Goal: Information Seeking & Learning: Learn about a topic

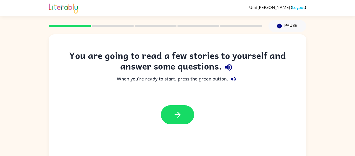
click at [229, 67] on icon "button" at bounding box center [228, 67] width 9 height 9
click at [233, 80] on icon "button" at bounding box center [233, 79] width 5 height 5
click at [178, 113] on icon "button" at bounding box center [177, 114] width 9 height 9
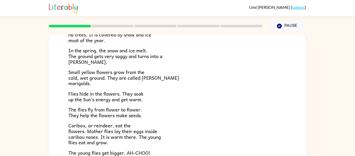
scroll to position [57, 0]
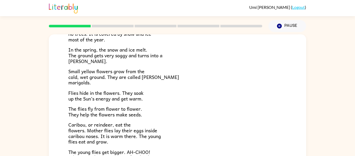
click at [243, 132] on p "Caribou, or reindeer, eat the flowers. Mother flies lay their eggs inside carib…" at bounding box center [177, 133] width 219 height 22
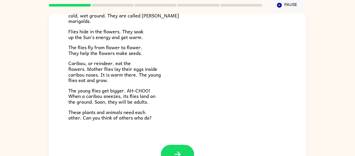
scroll to position [107, 0]
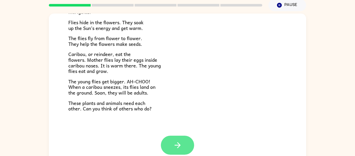
click at [172, 142] on button "button" at bounding box center [177, 145] width 33 height 19
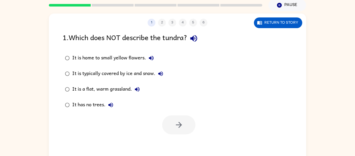
scroll to position [0, 0]
click at [196, 40] on icon "button" at bounding box center [193, 38] width 7 height 7
click at [152, 60] on icon "button" at bounding box center [151, 58] width 6 height 6
click at [161, 76] on icon "button" at bounding box center [161, 74] width 6 height 6
click at [137, 92] on icon "button" at bounding box center [137, 89] width 6 height 6
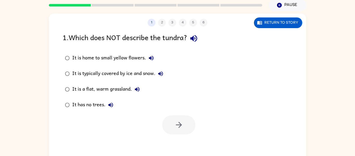
click at [109, 108] on icon "button" at bounding box center [111, 105] width 6 height 6
click at [195, 42] on icon "button" at bounding box center [193, 38] width 9 height 9
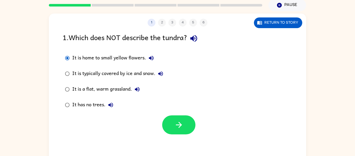
click at [150, 61] on icon "button" at bounding box center [151, 58] width 6 height 6
click at [171, 123] on button "button" at bounding box center [178, 124] width 33 height 19
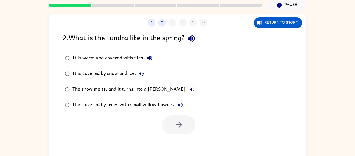
click at [193, 39] on icon "button" at bounding box center [191, 38] width 7 height 7
click at [148, 59] on icon "button" at bounding box center [150, 58] width 5 height 5
click at [138, 75] on button "It is covered by snow and ice." at bounding box center [141, 73] width 10 height 10
click at [189, 92] on icon "button" at bounding box center [192, 89] width 6 height 6
click at [179, 107] on icon "button" at bounding box center [180, 105] width 6 height 6
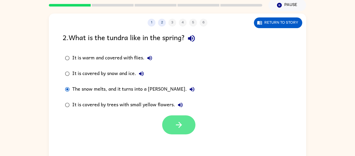
click at [178, 125] on icon "button" at bounding box center [179, 124] width 9 height 9
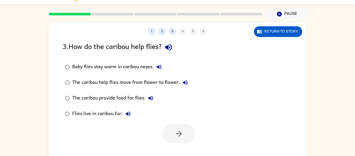
scroll to position [11, 0]
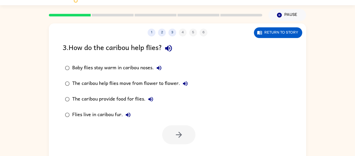
click at [173, 47] on icon "button" at bounding box center [168, 48] width 9 height 9
click at [159, 69] on icon "button" at bounding box center [159, 68] width 6 height 6
click at [183, 86] on icon "button" at bounding box center [185, 83] width 6 height 6
click at [150, 102] on icon "button" at bounding box center [151, 99] width 6 height 6
click at [126, 116] on icon "button" at bounding box center [128, 115] width 6 height 6
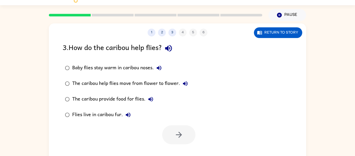
click at [161, 72] on button "Baby flies stay warm in caribou noses." at bounding box center [159, 68] width 10 height 10
click at [183, 87] on button "The caribou help flies move from flower to flower." at bounding box center [185, 83] width 10 height 10
click at [152, 100] on icon "button" at bounding box center [151, 99] width 5 height 5
click at [173, 135] on button "button" at bounding box center [178, 134] width 33 height 19
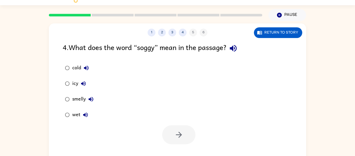
click at [240, 47] on button "button" at bounding box center [233, 48] width 13 height 13
click at [86, 68] on icon "button" at bounding box center [86, 68] width 5 height 5
click at [79, 79] on div "icy" at bounding box center [80, 83] width 16 height 10
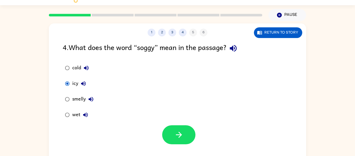
click at [81, 86] on icon "button" at bounding box center [83, 83] width 6 height 6
click at [90, 101] on icon "button" at bounding box center [91, 99] width 6 height 6
click at [85, 119] on button "wet" at bounding box center [85, 115] width 10 height 10
click at [167, 137] on button "button" at bounding box center [178, 134] width 33 height 19
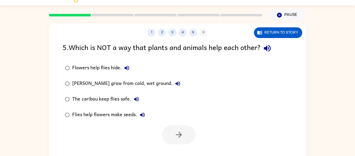
click at [278, 55] on div "5 . Which is NOT a way that plants and animals help each other?" at bounding box center [178, 48] width 230 height 13
click at [265, 48] on icon "button" at bounding box center [267, 48] width 9 height 9
click at [124, 69] on icon "button" at bounding box center [127, 68] width 6 height 6
click at [176, 84] on icon "button" at bounding box center [178, 83] width 5 height 5
click at [137, 101] on icon "button" at bounding box center [136, 99] width 5 height 5
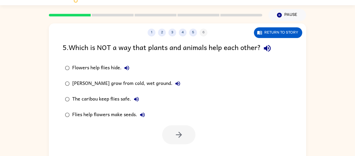
click at [140, 118] on button "Flies help flowers make seeds." at bounding box center [142, 115] width 10 height 10
click at [269, 47] on icon "button" at bounding box center [267, 48] width 9 height 9
click at [141, 115] on icon "button" at bounding box center [142, 114] width 5 height 5
click at [178, 131] on icon "button" at bounding box center [179, 134] width 9 height 9
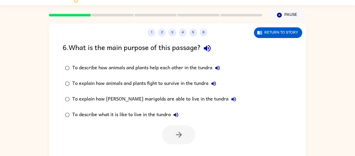
click at [212, 52] on icon "button" at bounding box center [207, 48] width 9 height 9
click at [219, 67] on icon "button" at bounding box center [218, 68] width 6 height 6
click at [211, 85] on button "To explain how animals and plants fight to survive in the tundra" at bounding box center [214, 83] width 10 height 10
click at [229, 101] on button "To explain how [PERSON_NAME] marigolds are able to live in the tundra" at bounding box center [234, 99] width 10 height 10
click at [178, 116] on icon "button" at bounding box center [176, 114] width 5 height 5
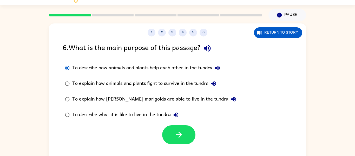
click at [217, 65] on icon "button" at bounding box center [218, 68] width 6 height 6
click at [182, 135] on icon "button" at bounding box center [179, 134] width 9 height 9
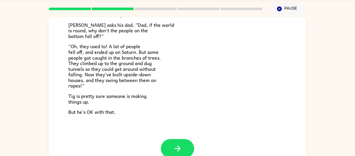
scroll to position [27, 0]
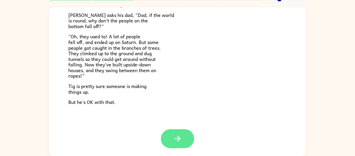
click at [174, 139] on icon "button" at bounding box center [177, 138] width 9 height 9
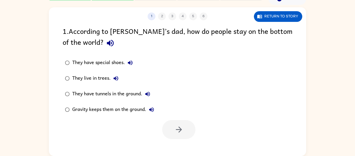
click at [104, 44] on button "button" at bounding box center [110, 42] width 13 height 13
click at [127, 65] on button "They have special shoes." at bounding box center [130, 62] width 10 height 10
click at [114, 77] on icon "button" at bounding box center [116, 78] width 6 height 6
click at [149, 97] on icon "button" at bounding box center [148, 94] width 6 height 6
click at [150, 113] on button "Gravity keeps them on the ground." at bounding box center [151, 109] width 10 height 10
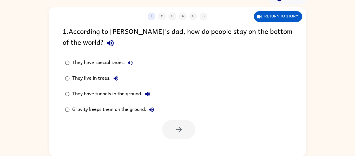
click at [145, 91] on button "They have tunnels in the ground." at bounding box center [148, 94] width 10 height 10
click at [178, 131] on icon "button" at bounding box center [179, 129] width 9 height 9
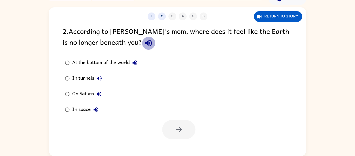
click at [144, 43] on icon "button" at bounding box center [148, 43] width 9 height 9
click at [126, 69] on label "At the bottom of the world" at bounding box center [101, 63] width 83 height 16
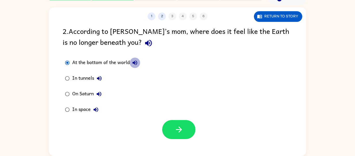
click at [131, 65] on button "At the bottom of the world" at bounding box center [135, 62] width 10 height 10
click at [97, 80] on icon "button" at bounding box center [99, 78] width 6 height 6
click at [104, 99] on div "On Saturn" at bounding box center [88, 94] width 32 height 10
click at [103, 94] on button "On Saturn" at bounding box center [99, 94] width 10 height 10
click at [99, 96] on icon "button" at bounding box center [99, 94] width 6 height 6
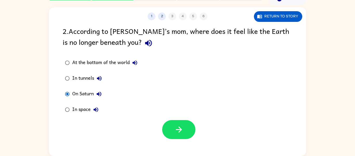
click at [99, 114] on div "In space" at bounding box center [86, 109] width 29 height 10
click at [96, 112] on icon "button" at bounding box center [96, 109] width 6 height 6
click at [135, 60] on icon "button" at bounding box center [135, 63] width 6 height 6
click at [144, 46] on icon "button" at bounding box center [148, 43] width 9 height 9
click at [170, 130] on button "button" at bounding box center [178, 129] width 33 height 19
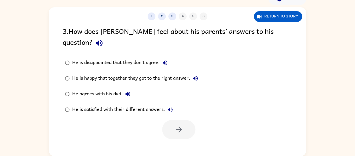
click at [104, 39] on icon "button" at bounding box center [99, 43] width 9 height 9
click at [165, 57] on button "He is disappointed that they don't agree." at bounding box center [165, 62] width 10 height 10
click at [203, 72] on label "He is happy that together they got to the right answer." at bounding box center [132, 79] width 144 height 16
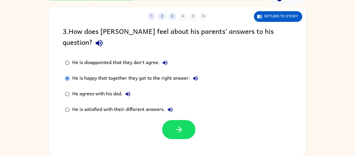
click at [195, 75] on icon "button" at bounding box center [196, 78] width 6 height 6
click at [126, 91] on icon "button" at bounding box center [128, 94] width 6 height 6
click at [169, 106] on icon "button" at bounding box center [170, 109] width 6 height 6
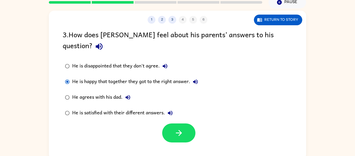
scroll to position [23, 0]
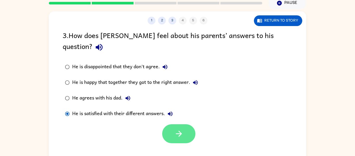
click at [168, 124] on button "button" at bounding box center [178, 133] width 33 height 19
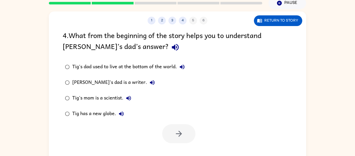
click at [171, 49] on icon "button" at bounding box center [175, 47] width 9 height 9
click at [182, 66] on icon "button" at bounding box center [182, 67] width 5 height 5
click at [149, 83] on icon "button" at bounding box center [152, 82] width 6 height 6
click at [127, 98] on icon "button" at bounding box center [129, 98] width 6 height 6
click at [120, 118] on button "Tig has a new globe." at bounding box center [121, 113] width 10 height 10
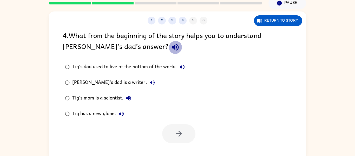
click at [171, 45] on icon "button" at bounding box center [175, 47] width 9 height 9
click at [181, 63] on button "Tig's dad used to live at the bottom of the world." at bounding box center [182, 67] width 10 height 10
click at [178, 66] on button "Tig's dad used to live at the bottom of the world." at bounding box center [182, 67] width 10 height 10
click at [171, 50] on icon "button" at bounding box center [175, 47] width 9 height 9
click at [184, 68] on icon "button" at bounding box center [182, 67] width 5 height 5
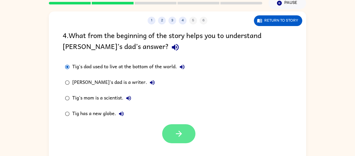
click at [173, 139] on button "button" at bounding box center [178, 133] width 33 height 19
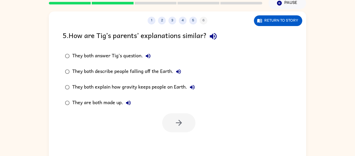
click at [217, 35] on icon "button" at bounding box center [213, 36] width 9 height 9
click at [149, 56] on icon "button" at bounding box center [148, 56] width 6 height 6
click at [174, 70] on button "They both describe people falling off the Earth." at bounding box center [179, 71] width 10 height 10
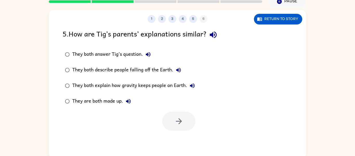
scroll to position [25, 0]
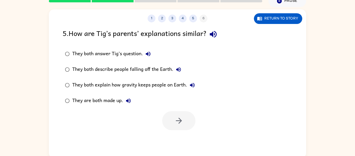
click at [194, 89] on button "They both explain how gravity keeps people on Earth." at bounding box center [192, 85] width 10 height 10
click at [129, 100] on icon "button" at bounding box center [128, 101] width 6 height 6
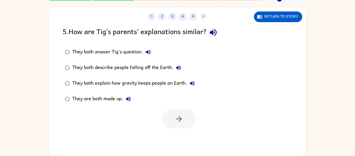
scroll to position [25, 0]
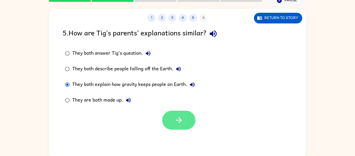
click at [181, 117] on icon "button" at bounding box center [179, 120] width 9 height 9
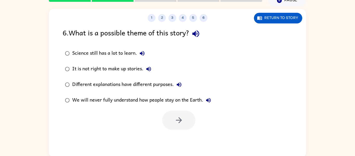
click at [200, 32] on icon "button" at bounding box center [195, 33] width 9 height 9
click at [141, 54] on icon "button" at bounding box center [142, 53] width 6 height 6
click at [154, 69] on button "It is not right to make up stories." at bounding box center [149, 69] width 10 height 10
click at [194, 35] on icon "button" at bounding box center [195, 33] width 9 height 9
click at [150, 68] on icon "button" at bounding box center [148, 69] width 5 height 5
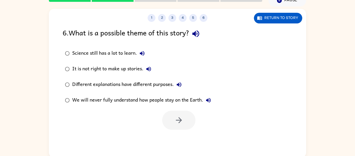
click at [145, 71] on button "It is not right to make up stories." at bounding box center [149, 69] width 10 height 10
click at [177, 85] on icon "button" at bounding box center [179, 84] width 5 height 5
click at [211, 101] on icon "button" at bounding box center [208, 100] width 5 height 5
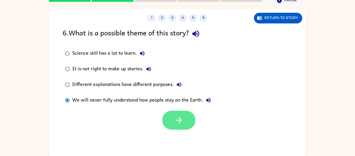
click at [182, 121] on icon "button" at bounding box center [179, 120] width 9 height 9
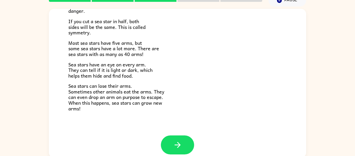
scroll to position [150, 0]
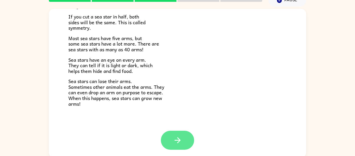
click at [183, 139] on button "button" at bounding box center [177, 140] width 33 height 19
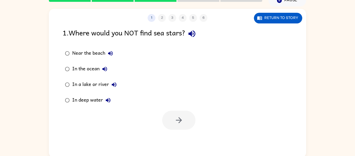
click at [199, 37] on button "button" at bounding box center [191, 33] width 13 height 13
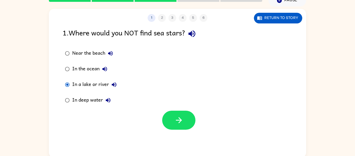
click at [110, 90] on div "In a lake or river" at bounding box center [95, 84] width 47 height 10
click at [114, 86] on icon "button" at bounding box center [114, 84] width 5 height 5
click at [177, 120] on icon "button" at bounding box center [179, 120] width 6 height 6
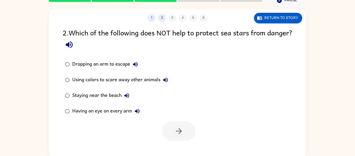
click at [74, 48] on icon "button" at bounding box center [69, 44] width 9 height 9
click at [73, 45] on icon "button" at bounding box center [69, 44] width 7 height 7
click at [73, 46] on icon "button" at bounding box center [69, 44] width 7 height 7
click at [74, 46] on icon "button" at bounding box center [69, 44] width 9 height 9
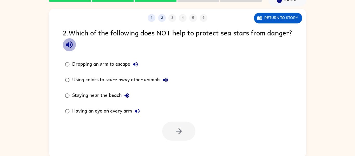
click at [73, 43] on icon "button" at bounding box center [69, 44] width 7 height 7
click at [74, 44] on icon "button" at bounding box center [69, 44] width 9 height 9
click at [74, 43] on icon "button" at bounding box center [69, 44] width 9 height 9
click at [135, 64] on icon "button" at bounding box center [135, 64] width 5 height 5
click at [167, 79] on icon "button" at bounding box center [166, 80] width 6 height 6
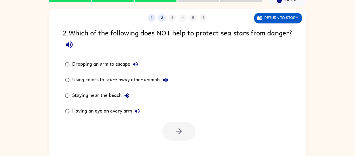
click at [127, 98] on icon "button" at bounding box center [127, 95] width 6 height 6
click at [136, 113] on icon "button" at bounding box center [137, 111] width 6 height 6
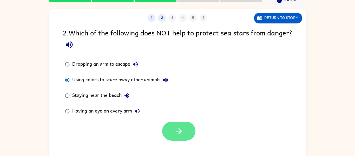
click at [176, 131] on icon "button" at bounding box center [179, 130] width 9 height 9
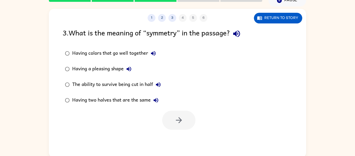
click at [241, 36] on icon "button" at bounding box center [236, 33] width 9 height 9
click at [152, 54] on icon "button" at bounding box center [153, 53] width 5 height 5
click at [131, 68] on icon "button" at bounding box center [129, 69] width 6 height 6
click at [160, 86] on icon "button" at bounding box center [158, 84] width 6 height 6
click at [159, 104] on button "Having two halves that are the same" at bounding box center [156, 100] width 10 height 10
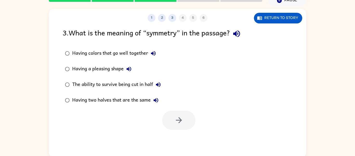
click at [157, 100] on icon "button" at bounding box center [156, 100] width 5 height 5
click at [157, 105] on button "Having two halves that are the same" at bounding box center [156, 100] width 10 height 10
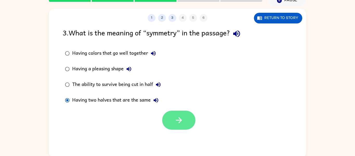
click at [173, 124] on button "button" at bounding box center [178, 120] width 33 height 19
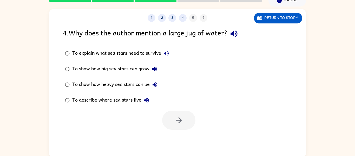
click at [234, 33] on icon "button" at bounding box center [234, 33] width 7 height 7
click at [169, 56] on icon "button" at bounding box center [166, 53] width 6 height 6
click at [155, 69] on icon "button" at bounding box center [154, 69] width 5 height 5
click at [153, 86] on icon "button" at bounding box center [155, 84] width 6 height 6
click at [146, 101] on icon "button" at bounding box center [146, 100] width 5 height 5
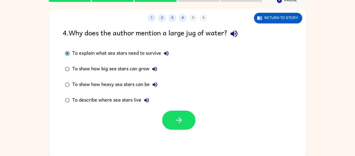
click at [169, 55] on icon "button" at bounding box center [166, 53] width 6 height 6
click at [168, 55] on icon "button" at bounding box center [166, 53] width 6 height 6
click at [171, 55] on button "To explain what sea stars need to survive" at bounding box center [166, 53] width 10 height 10
click at [180, 117] on icon "button" at bounding box center [179, 120] width 9 height 9
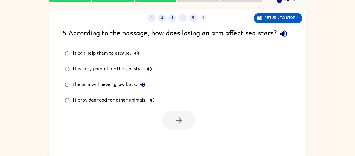
click at [280, 37] on icon "button" at bounding box center [283, 33] width 7 height 7
click at [137, 56] on icon "button" at bounding box center [136, 53] width 6 height 6
click at [151, 72] on icon "button" at bounding box center [149, 69] width 6 height 6
click at [144, 90] on button "The arm will never grow back." at bounding box center [143, 84] width 10 height 10
click at [148, 105] on button "It provides food for other animals." at bounding box center [152, 100] width 10 height 10
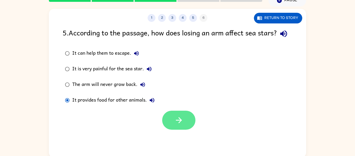
click at [178, 125] on icon "button" at bounding box center [179, 120] width 9 height 9
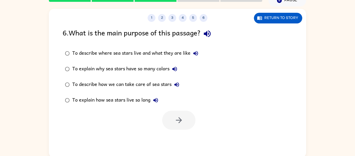
click at [208, 35] on icon "button" at bounding box center [207, 33] width 7 height 7
click at [195, 53] on icon "button" at bounding box center [196, 53] width 5 height 5
click at [176, 71] on icon "button" at bounding box center [175, 69] width 6 height 6
click at [196, 53] on icon "button" at bounding box center [196, 53] width 6 height 6
click at [198, 54] on icon "button" at bounding box center [196, 53] width 5 height 5
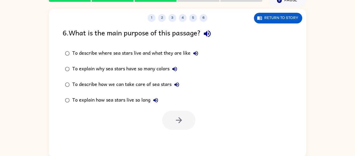
click at [173, 84] on button "To describe how we can take care of sea stars" at bounding box center [177, 84] width 10 height 10
click at [153, 100] on icon "button" at bounding box center [156, 100] width 6 height 6
click at [178, 83] on icon "button" at bounding box center [177, 84] width 5 height 5
click at [174, 87] on icon "button" at bounding box center [177, 84] width 6 height 6
click at [158, 98] on icon "button" at bounding box center [156, 100] width 6 height 6
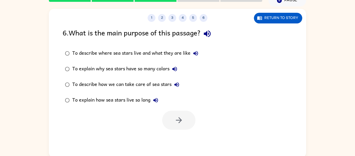
click at [152, 97] on button "To explain how sea stars live so long" at bounding box center [156, 100] width 10 height 10
click at [209, 37] on icon "button" at bounding box center [207, 33] width 9 height 9
click at [194, 55] on icon "button" at bounding box center [196, 53] width 6 height 6
click at [171, 69] on button "To explain why sea stars have so many colors" at bounding box center [175, 69] width 10 height 10
click at [177, 88] on button "To describe how we can take care of sea stars" at bounding box center [177, 84] width 10 height 10
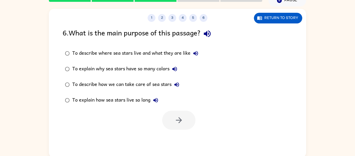
click at [194, 51] on icon "button" at bounding box center [196, 53] width 6 height 6
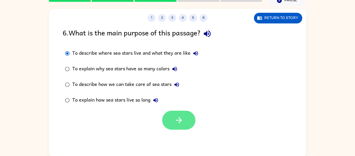
click at [176, 122] on icon "button" at bounding box center [179, 120] width 9 height 9
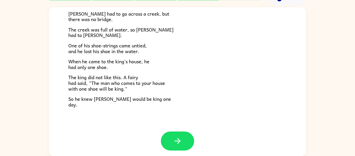
scroll to position [89, 0]
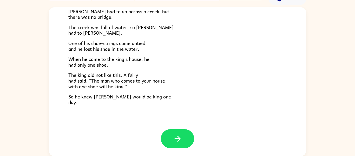
click at [120, 98] on span "So he knew [PERSON_NAME] would be king one day." at bounding box center [119, 99] width 103 height 13
click at [173, 141] on button "button" at bounding box center [177, 138] width 33 height 19
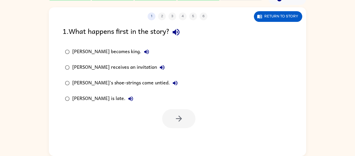
scroll to position [0, 0]
click at [182, 38] on button "button" at bounding box center [176, 31] width 13 height 13
click at [144, 54] on icon "button" at bounding box center [147, 52] width 6 height 6
click at [160, 68] on icon "button" at bounding box center [162, 67] width 5 height 5
click at [173, 83] on icon "button" at bounding box center [175, 83] width 5 height 5
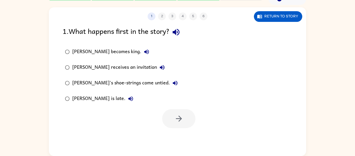
click at [126, 103] on button "[PERSON_NAME] is late." at bounding box center [131, 98] width 10 height 10
click at [159, 68] on icon "button" at bounding box center [162, 67] width 6 height 6
click at [175, 116] on icon "button" at bounding box center [179, 118] width 9 height 9
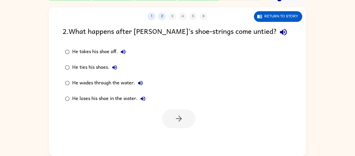
click at [279, 37] on icon "button" at bounding box center [283, 32] width 9 height 9
click at [122, 51] on icon "button" at bounding box center [123, 51] width 5 height 5
click at [114, 63] on button "He ties his shoes." at bounding box center [115, 67] width 10 height 10
click at [138, 80] on icon "button" at bounding box center [140, 83] width 6 height 6
click at [142, 100] on icon "button" at bounding box center [143, 98] width 6 height 6
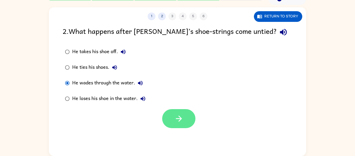
click at [178, 123] on icon "button" at bounding box center [179, 118] width 9 height 9
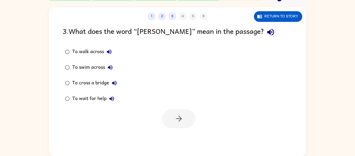
click at [266, 30] on icon "button" at bounding box center [270, 32] width 9 height 9
click at [108, 51] on icon "button" at bounding box center [109, 52] width 6 height 6
click at [109, 52] on icon "button" at bounding box center [109, 51] width 5 height 5
click at [85, 48] on div "To walk across" at bounding box center [93, 52] width 42 height 10
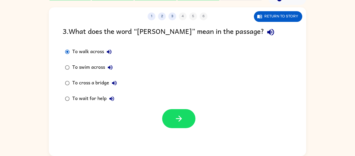
click at [266, 31] on icon "button" at bounding box center [270, 32] width 9 height 9
click at [106, 52] on icon "button" at bounding box center [109, 52] width 6 height 6
click at [113, 68] on icon "button" at bounding box center [110, 67] width 6 height 6
click at [112, 64] on icon "button" at bounding box center [110, 67] width 6 height 6
click at [107, 67] on button "To swim across" at bounding box center [110, 67] width 10 height 10
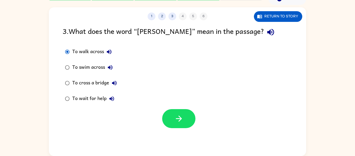
click at [110, 71] on button "To swim across" at bounding box center [110, 67] width 10 height 10
click at [112, 69] on icon "button" at bounding box center [110, 67] width 5 height 5
click at [109, 68] on icon "button" at bounding box center [110, 67] width 5 height 5
click at [117, 85] on icon "button" at bounding box center [114, 83] width 6 height 6
click at [112, 100] on icon "button" at bounding box center [112, 98] width 6 height 6
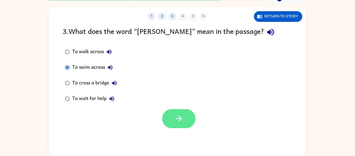
click at [171, 119] on button "button" at bounding box center [178, 118] width 33 height 19
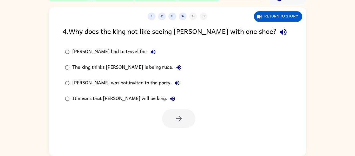
click at [279, 33] on icon "button" at bounding box center [283, 32] width 9 height 9
click at [148, 56] on button "[PERSON_NAME] had to travel far." at bounding box center [153, 52] width 10 height 10
click at [150, 52] on icon "button" at bounding box center [153, 52] width 6 height 6
click at [148, 55] on button "[PERSON_NAME] had to travel far." at bounding box center [153, 52] width 10 height 10
click at [176, 70] on icon "button" at bounding box center [179, 67] width 6 height 6
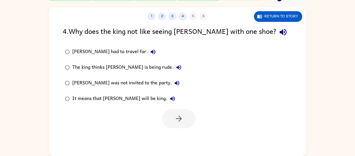
click at [172, 85] on button "[PERSON_NAME] was not invited to the party." at bounding box center [177, 83] width 10 height 10
click at [168, 104] on button "It means that [PERSON_NAME] will be king." at bounding box center [173, 98] width 10 height 10
click at [174, 69] on button "The king thinks [PERSON_NAME] is being rude." at bounding box center [179, 67] width 10 height 10
click at [174, 68] on button "The king thinks [PERSON_NAME] is being rude." at bounding box center [179, 67] width 10 height 10
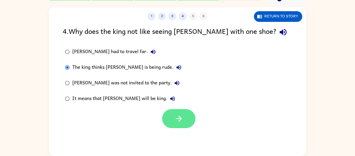
click at [189, 120] on button "button" at bounding box center [178, 118] width 33 height 19
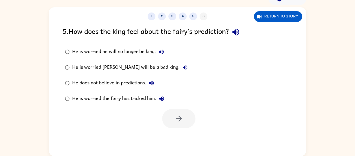
click at [240, 31] on icon "button" at bounding box center [236, 32] width 9 height 9
click at [159, 51] on icon "button" at bounding box center [161, 52] width 6 height 6
click at [183, 68] on icon "button" at bounding box center [185, 67] width 5 height 5
click at [154, 82] on icon "button" at bounding box center [151, 83] width 5 height 5
click at [161, 97] on icon "button" at bounding box center [161, 98] width 5 height 5
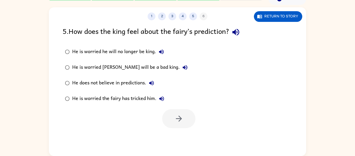
click at [182, 69] on icon "button" at bounding box center [185, 67] width 6 height 6
click at [180, 65] on button "He is worried [PERSON_NAME] will be a bad king." at bounding box center [185, 67] width 10 height 10
click at [161, 52] on icon "button" at bounding box center [161, 52] width 6 height 6
click at [177, 123] on icon "button" at bounding box center [179, 118] width 9 height 9
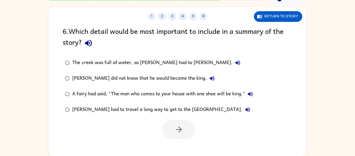
click at [86, 39] on icon "button" at bounding box center [88, 43] width 9 height 9
click at [87, 49] on button "button" at bounding box center [88, 42] width 13 height 13
click at [235, 62] on icon "button" at bounding box center [238, 63] width 6 height 6
click at [209, 77] on icon "button" at bounding box center [212, 78] width 6 height 6
click at [251, 93] on icon "button" at bounding box center [250, 94] width 6 height 6
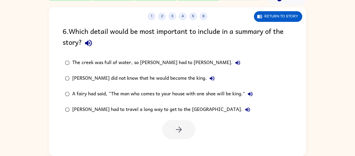
click at [245, 112] on icon "button" at bounding box center [248, 109] width 6 height 6
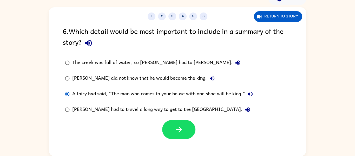
click at [85, 46] on icon "button" at bounding box center [88, 43] width 9 height 9
click at [235, 62] on icon "button" at bounding box center [238, 63] width 6 height 6
click at [210, 79] on icon "button" at bounding box center [212, 78] width 5 height 5
click at [183, 130] on icon "button" at bounding box center [179, 129] width 9 height 9
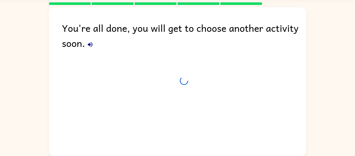
scroll to position [18, 0]
